Goal: Task Accomplishment & Management: Manage account settings

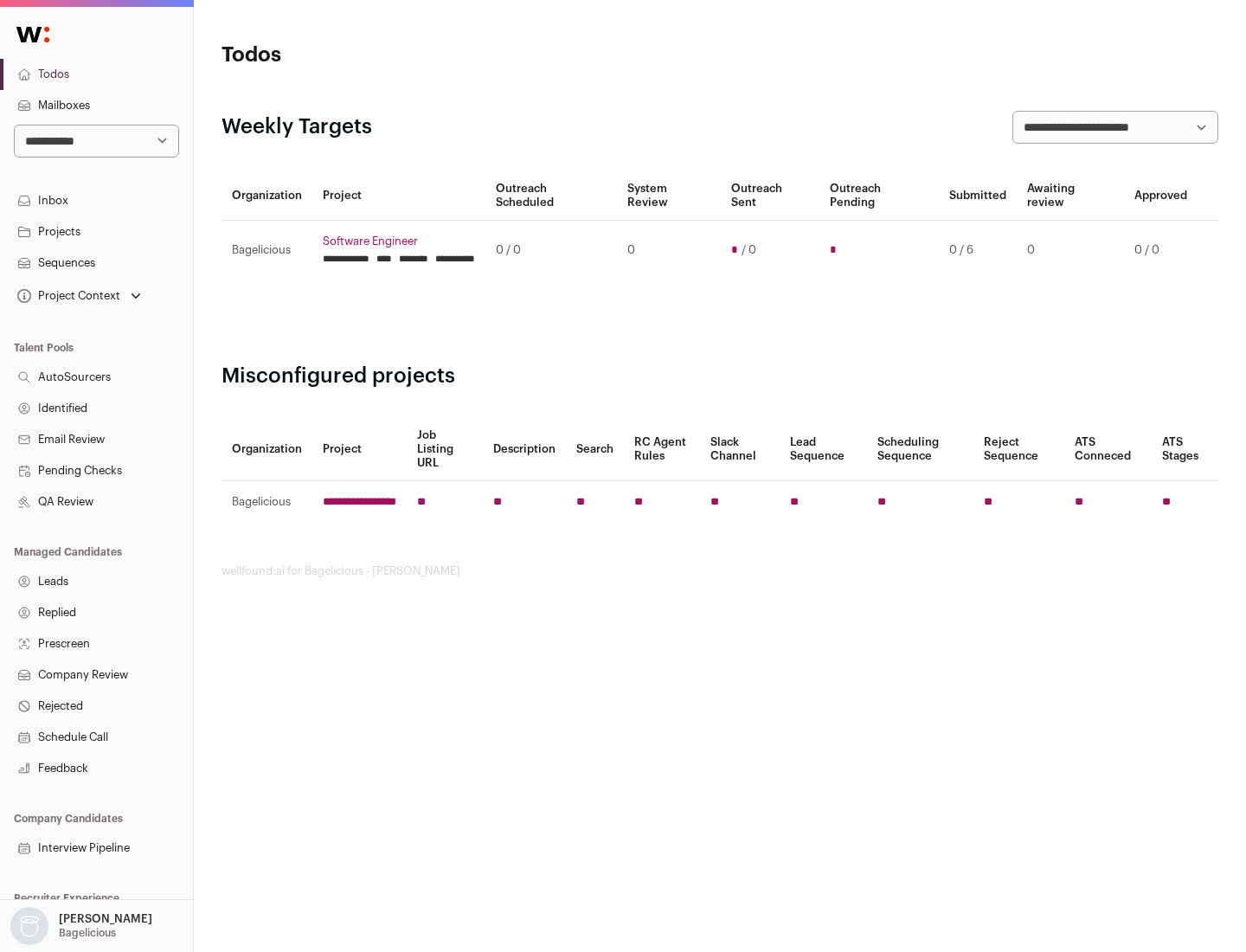
click at [96, 231] on link "Projects" at bounding box center [96, 232] width 193 height 31
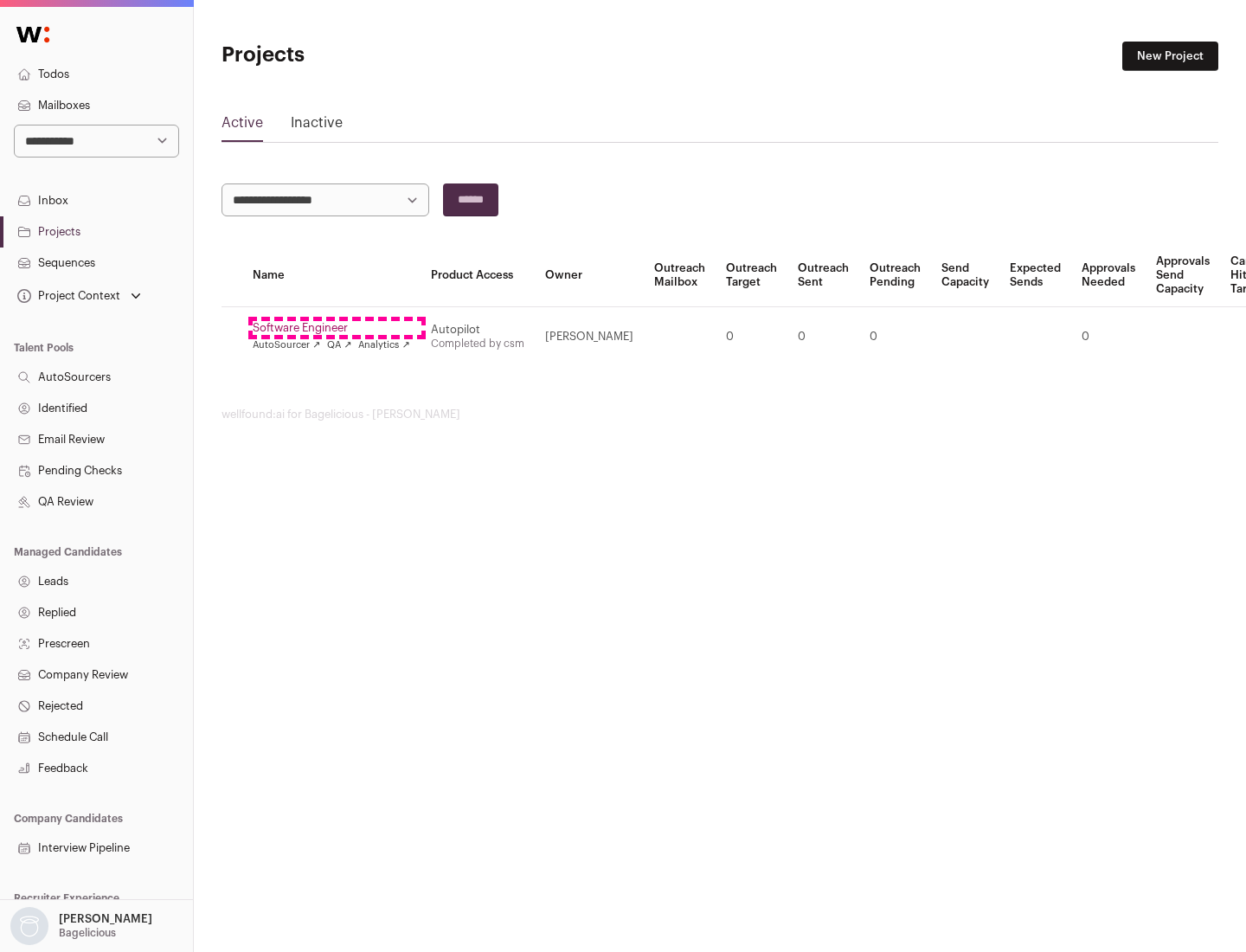
click at [336, 328] on link "Software Engineer" at bounding box center [331, 327] width 157 height 13
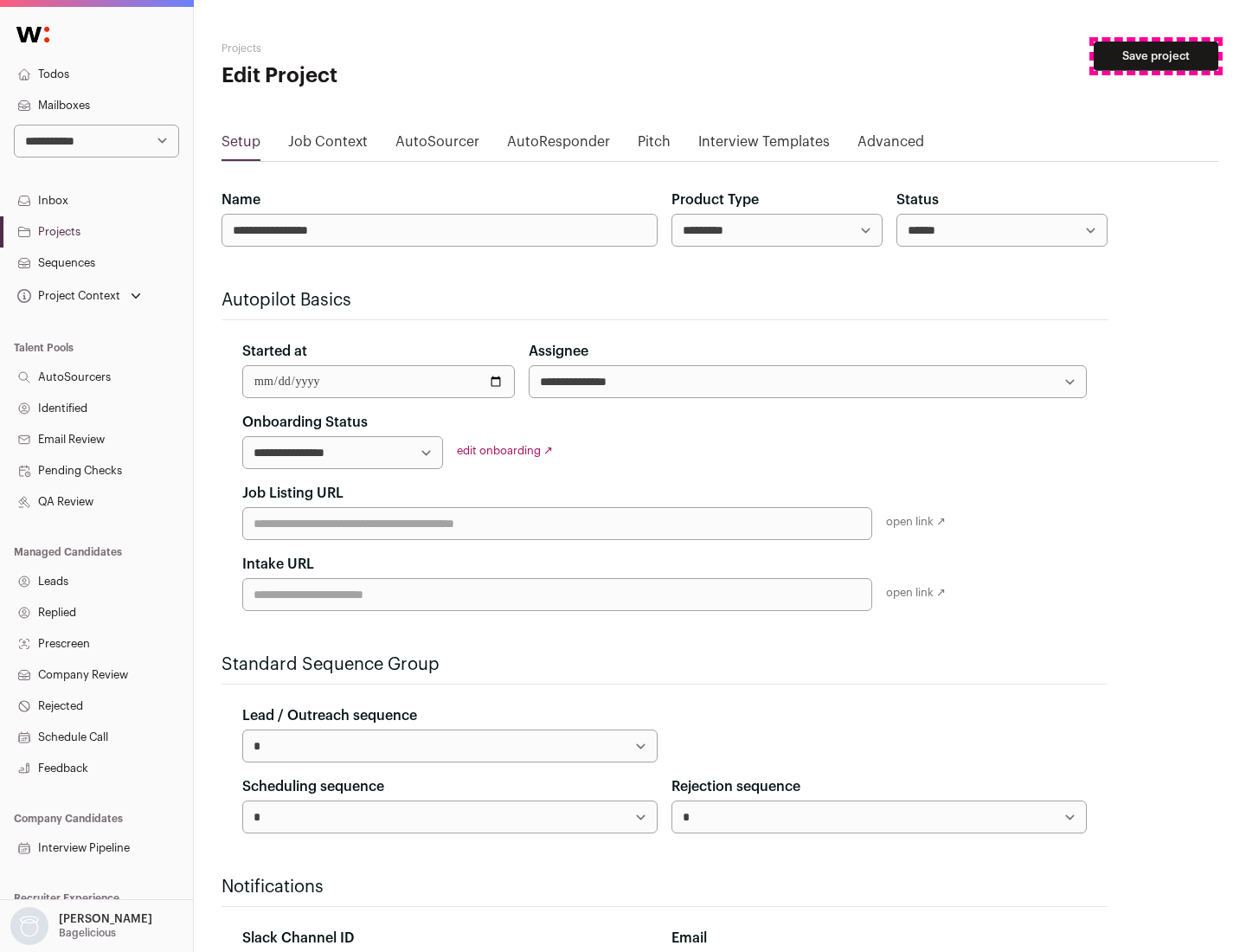
click at [1156, 57] on button "Save project" at bounding box center [1155, 56] width 125 height 30
